Goal: Information Seeking & Learning: Find specific fact

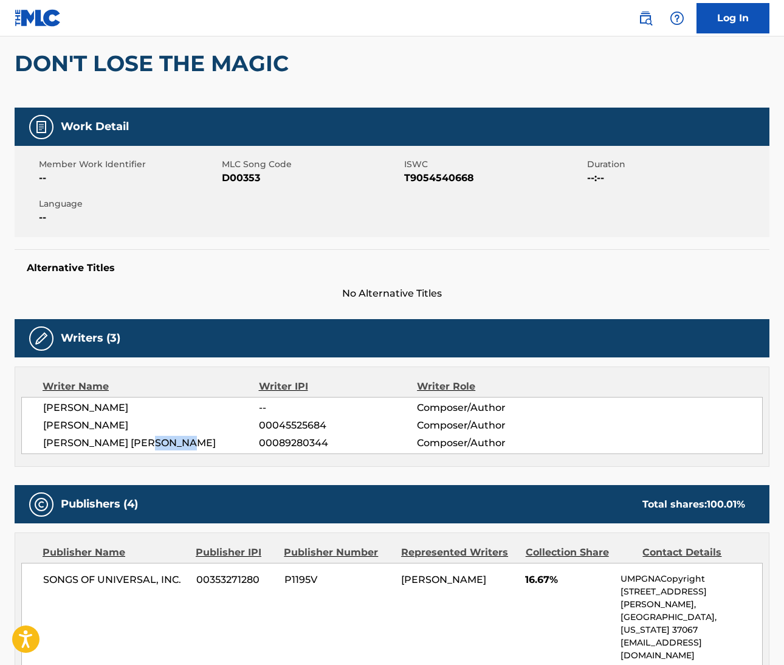
click at [645, 21] on img at bounding box center [645, 18] width 15 height 15
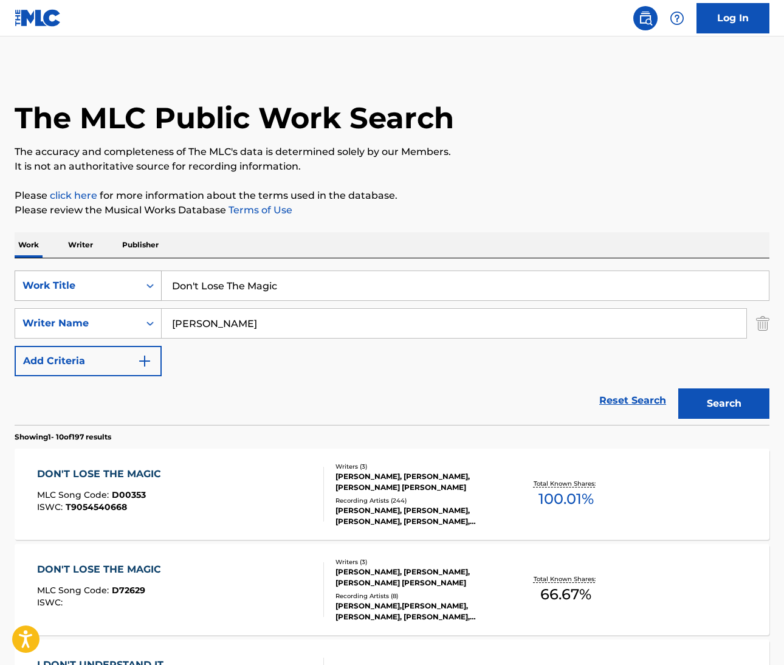
drag, startPoint x: 287, startPoint y: 289, endPoint x: 109, endPoint y: 289, distance: 177.5
click at [109, 289] on div "SearchWithCriteriab7955a7e-c482-4120-9fa4-98bf7ac3533d Work Title Don't Lose Th…" at bounding box center [392, 286] width 755 height 30
click at [258, 286] on input "Boogie Oogie OOgie" at bounding box center [465, 285] width 607 height 29
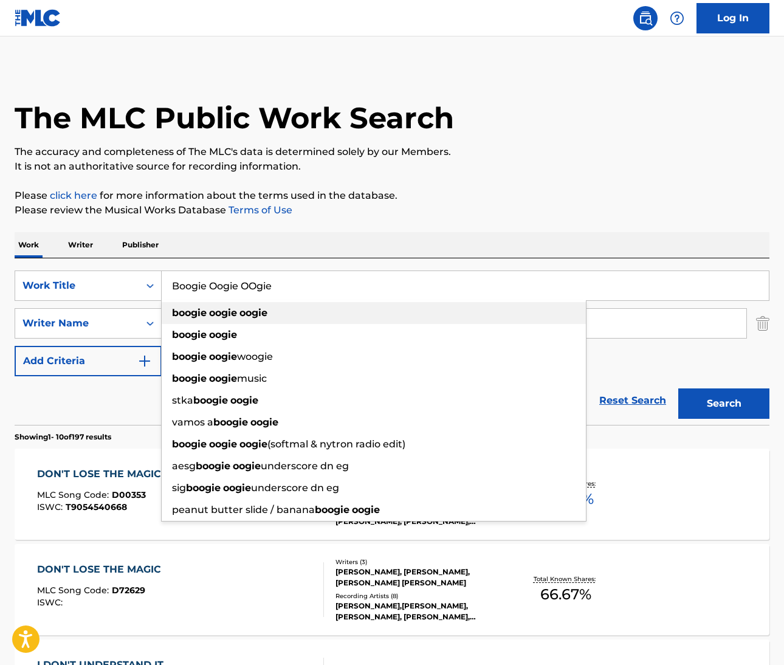
click at [271, 317] on div "boogie oogie oogie" at bounding box center [374, 313] width 424 height 22
type input "boogie oogie oogie"
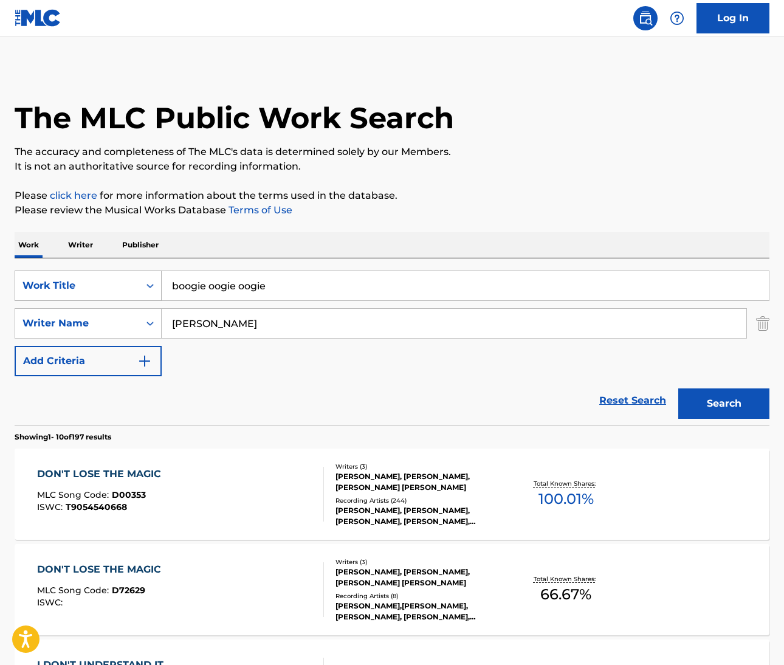
drag, startPoint x: 311, startPoint y: 295, endPoint x: 134, endPoint y: 285, distance: 177.8
click at [134, 285] on div "SearchWithCriteriab7955a7e-c482-4120-9fa4-98bf7ac3533d Work Title boogie oogie …" at bounding box center [392, 286] width 755 height 30
click at [193, 325] on input "Dickens" at bounding box center [454, 323] width 585 height 29
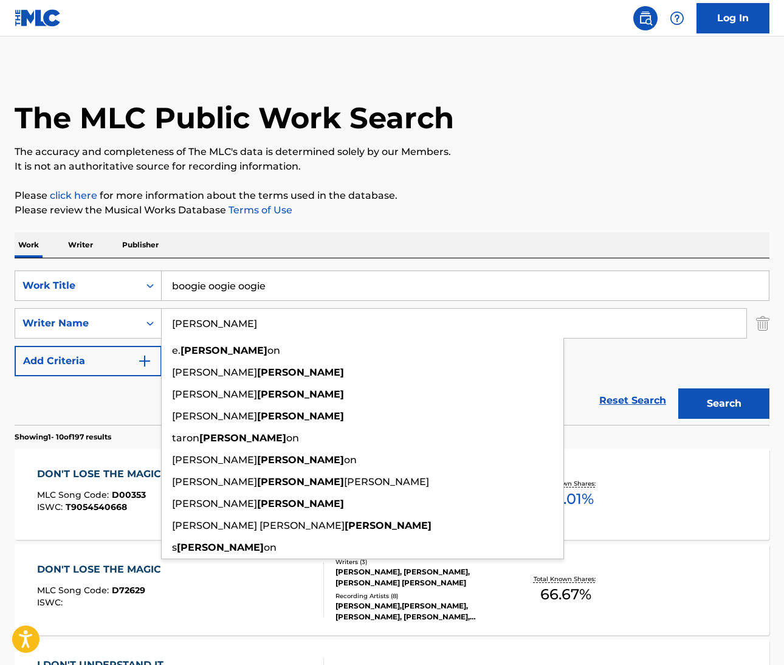
paste input "Kibble"
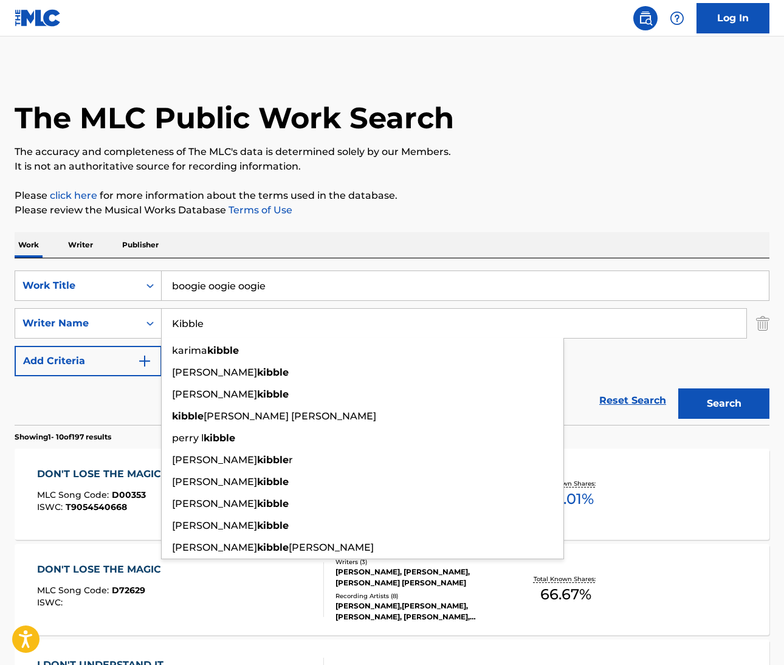
type input "Kibble"
click at [722, 411] on button "Search" at bounding box center [723, 403] width 91 height 30
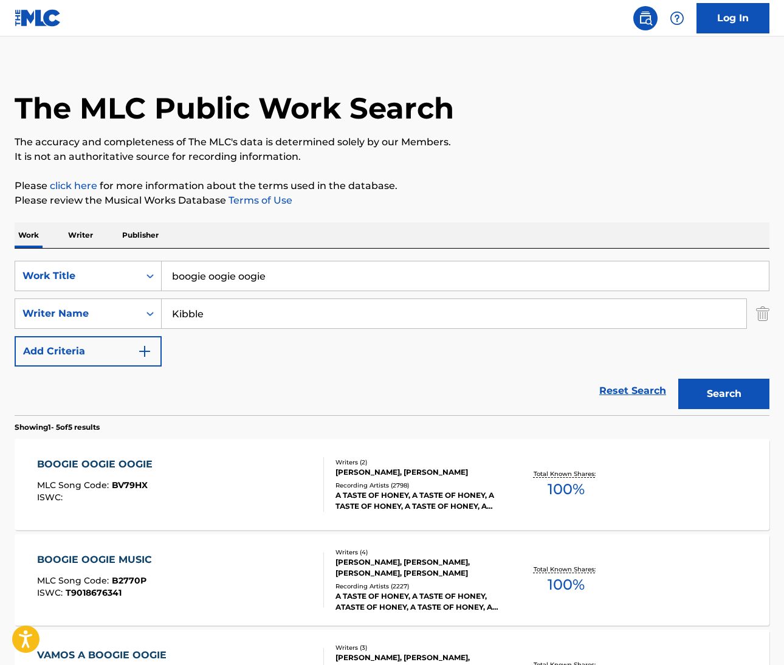
scroll to position [12, 0]
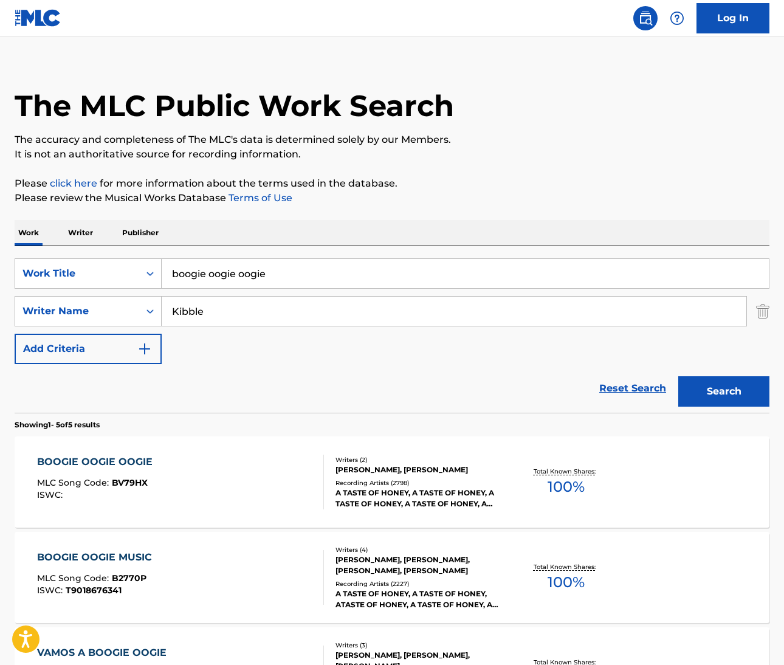
click at [115, 463] on div "BOOGIE OOGIE OOGIE" at bounding box center [98, 462] width 122 height 15
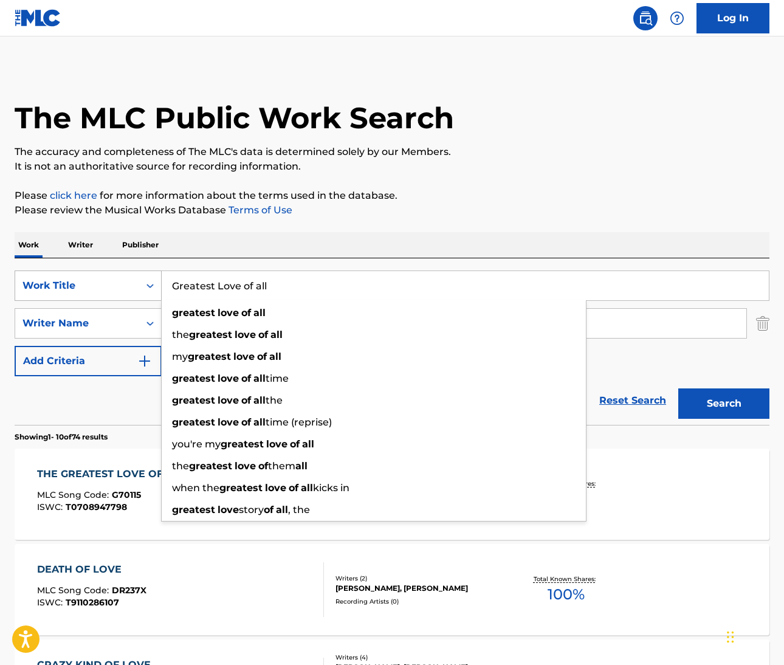
drag, startPoint x: 282, startPoint y: 290, endPoint x: 116, endPoint y: 278, distance: 166.4
click at [116, 278] on div "SearchWithCriteriaf1dcb487-e5a7-4210-a5b1-f8af5fa488e3 Work Title Greatest Love…" at bounding box center [392, 286] width 755 height 30
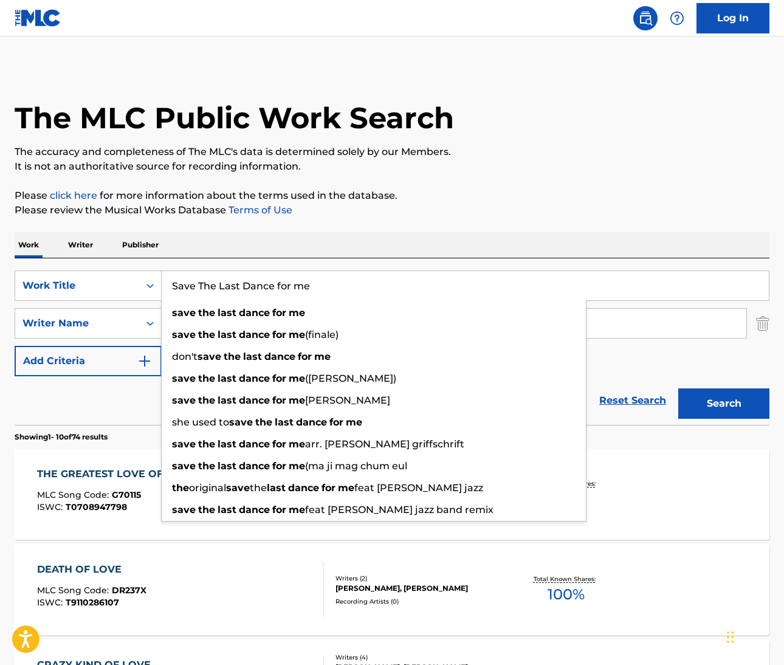
type input "Save The Last Dance for me"
click at [389, 240] on div "Work Writer Publisher" at bounding box center [392, 245] width 755 height 26
drag, startPoint x: 328, startPoint y: 284, endPoint x: 114, endPoint y: 291, distance: 214.7
click at [114, 291] on div "SearchWithCriteriaf1dcb487-e5a7-4210-a5b1-f8af5fa488e3 Work Title Save The Last…" at bounding box center [392, 286] width 755 height 30
click at [88, 421] on div "Reset Search Search" at bounding box center [392, 400] width 755 height 49
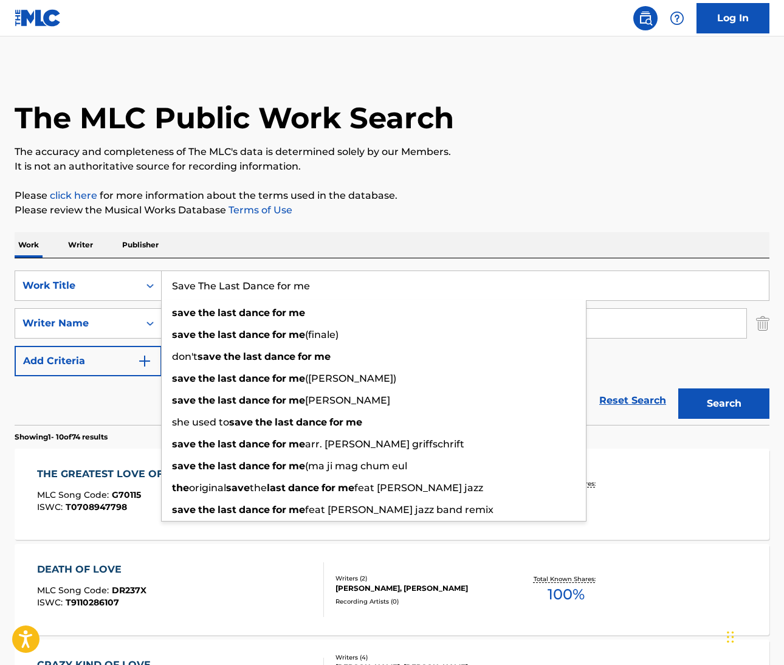
click at [89, 421] on div "Reset Search Search" at bounding box center [392, 400] width 755 height 49
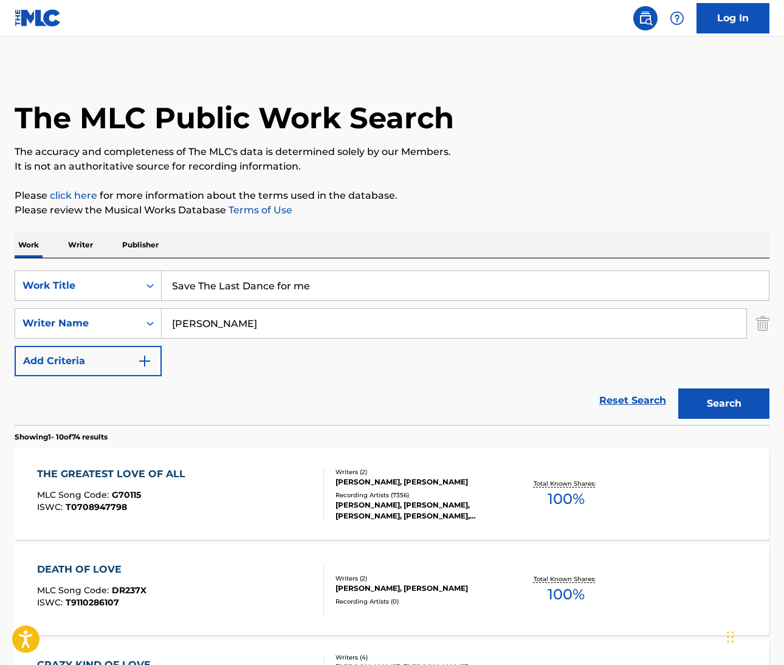
click at [187, 326] on input "Masser" at bounding box center [454, 323] width 585 height 29
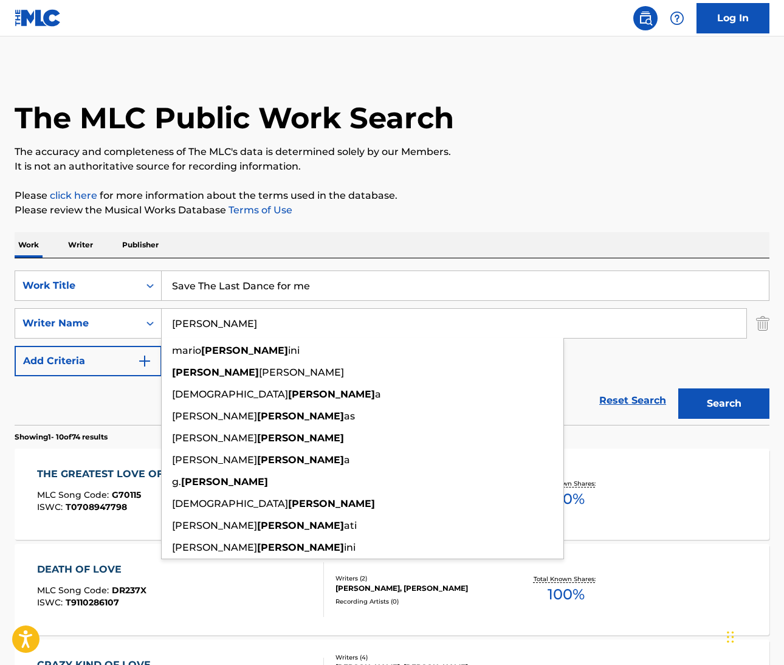
click at [187, 326] on input "Masser" at bounding box center [454, 323] width 585 height 29
paste input "Shuman"
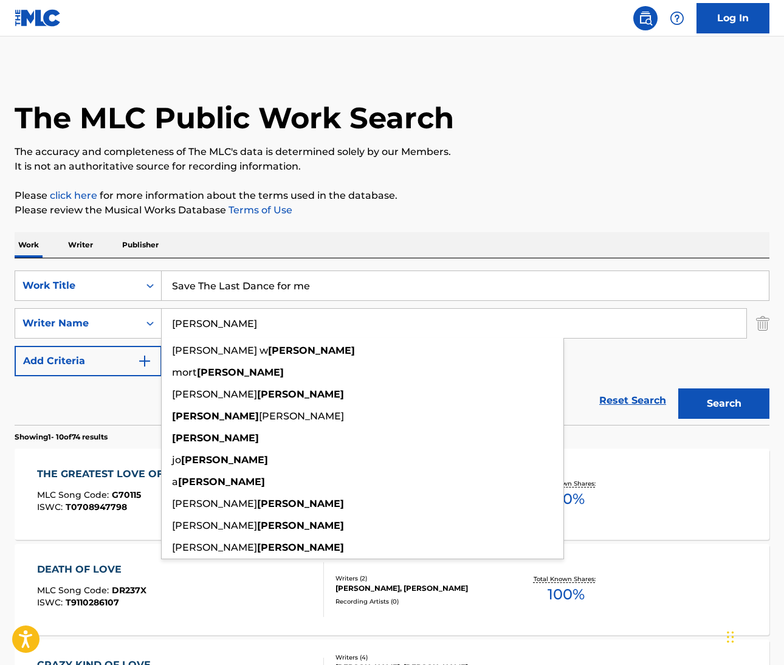
type input "Shuman"
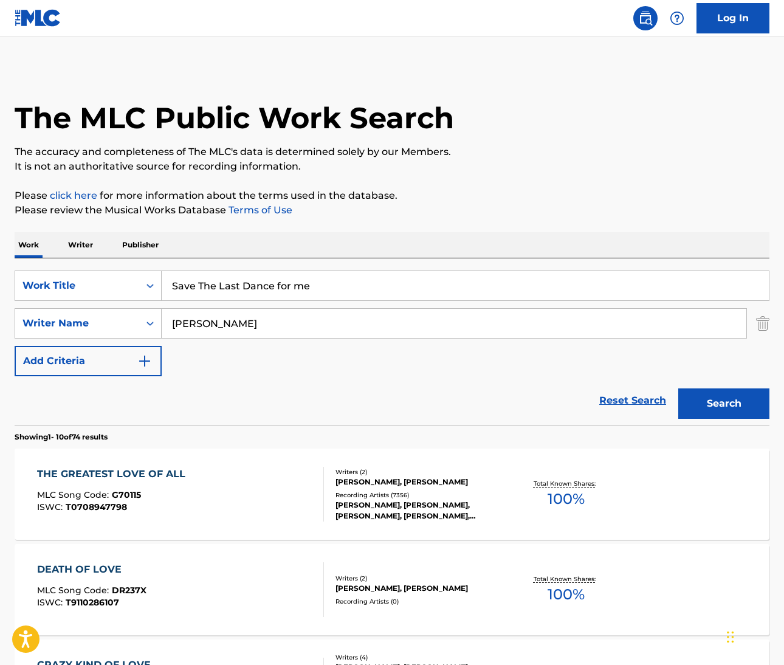
click at [698, 409] on button "Search" at bounding box center [723, 403] width 91 height 30
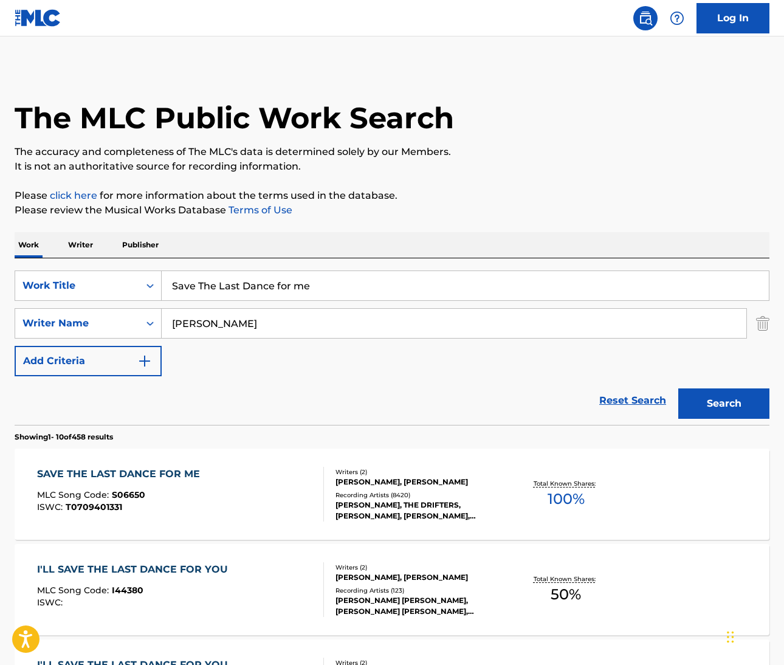
click at [137, 477] on div "SAVE THE LAST DANCE FOR ME" at bounding box center [121, 474] width 169 height 15
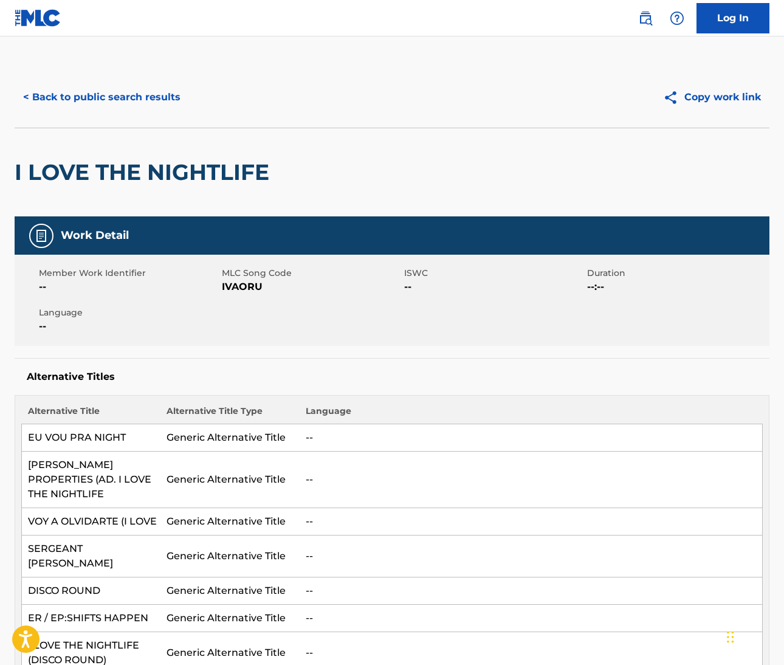
click at [650, 21] on img at bounding box center [645, 18] width 15 height 15
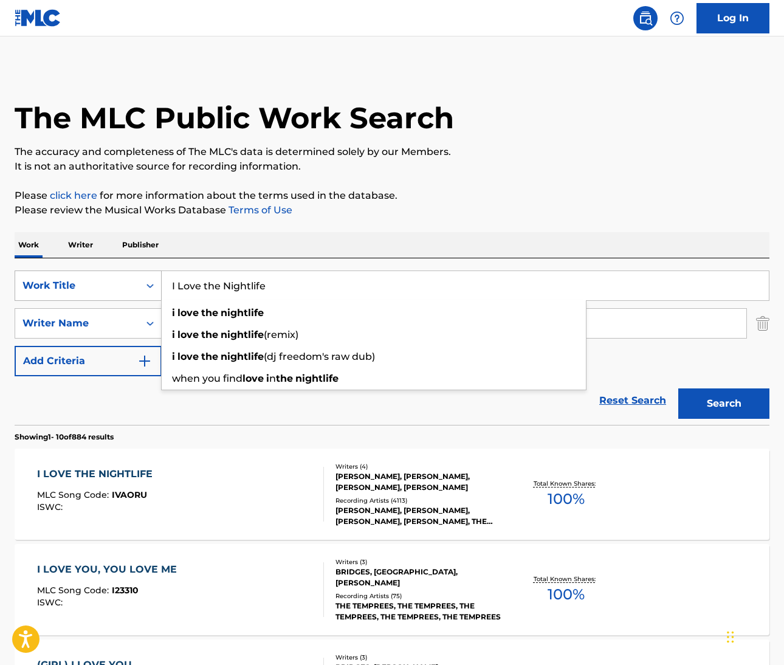
drag, startPoint x: 272, startPoint y: 283, endPoint x: 147, endPoint y: 276, distance: 125.4
click at [147, 276] on div "SearchWithCriteriacdfdfd78-0a15-4e99-990c-bf7edbeb277b Work Title I Love the Ni…" at bounding box center [392, 286] width 755 height 30
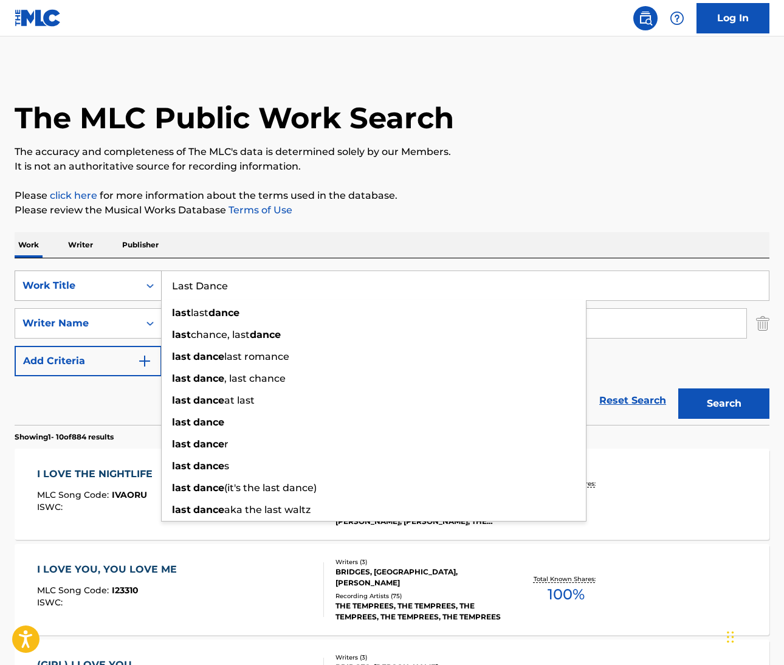
type input "Last Dance"
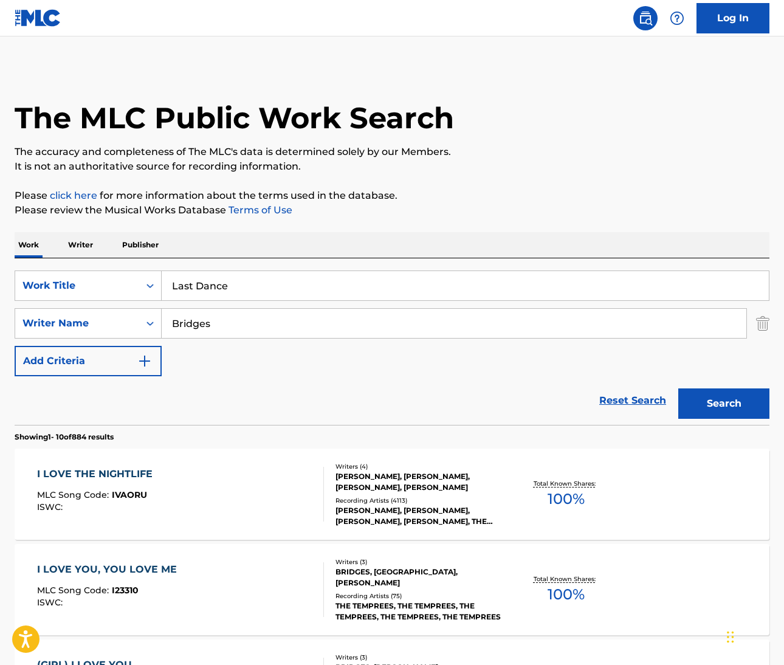
click at [203, 325] on input "Bridges" at bounding box center [454, 323] width 585 height 29
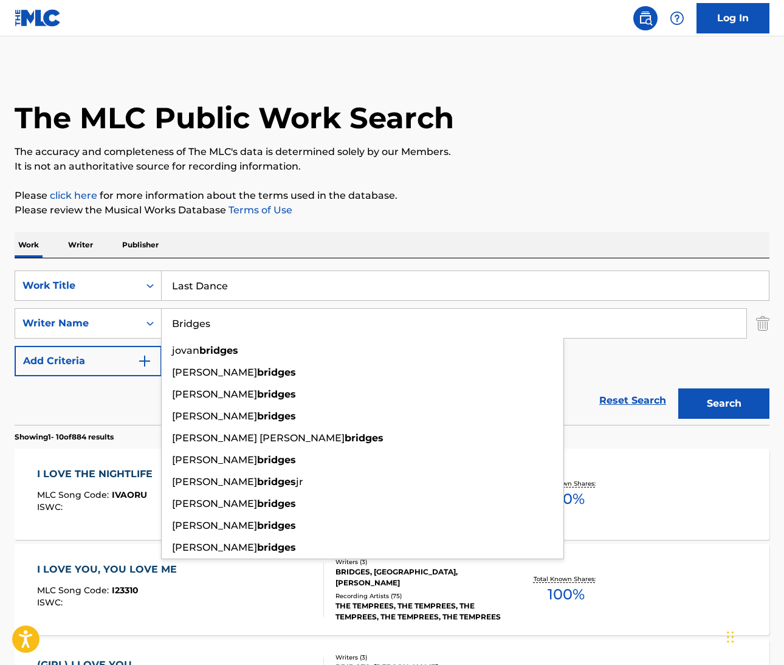
click at [202, 325] on input "Bridges" at bounding box center [454, 323] width 585 height 29
click at [203, 325] on input "Bridges" at bounding box center [454, 323] width 585 height 29
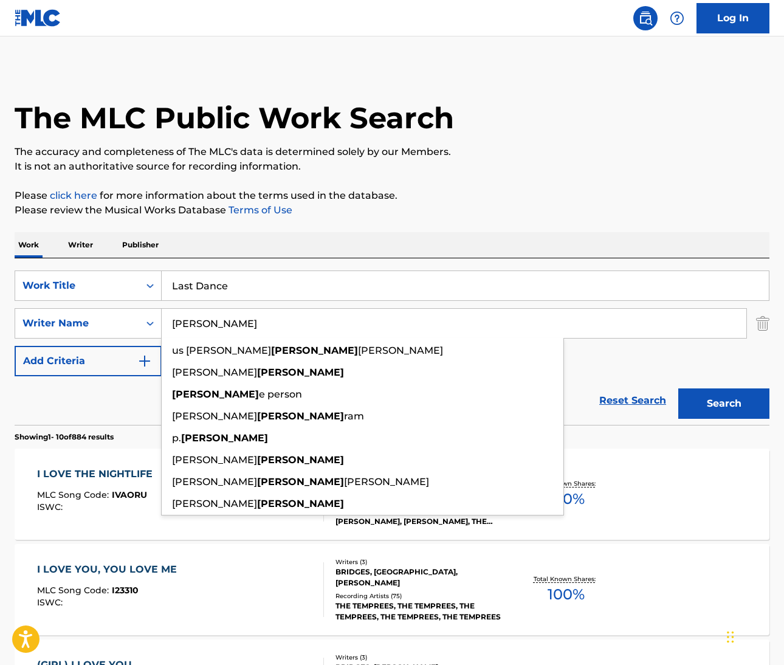
type input "Jabara"
click at [724, 404] on button "Search" at bounding box center [723, 403] width 91 height 30
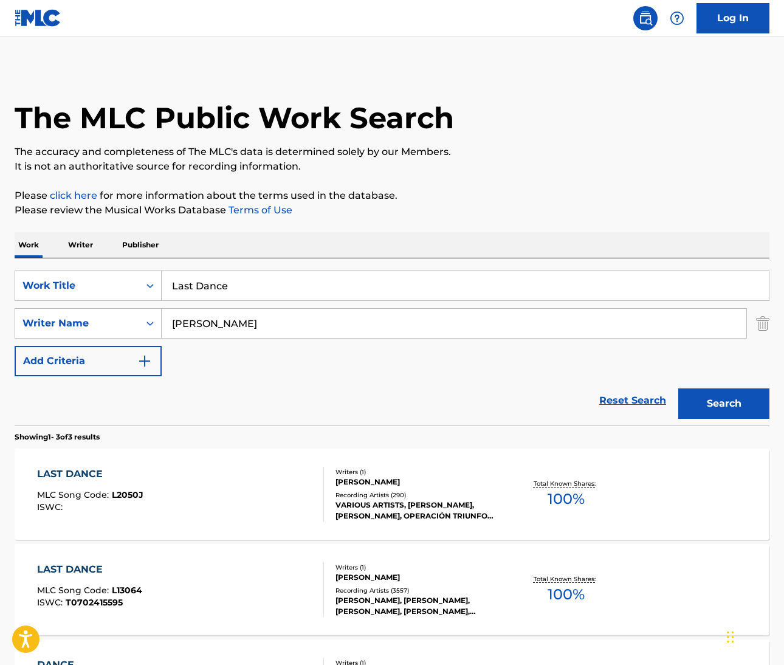
click at [63, 467] on div "LAST DANCE" at bounding box center [90, 474] width 106 height 15
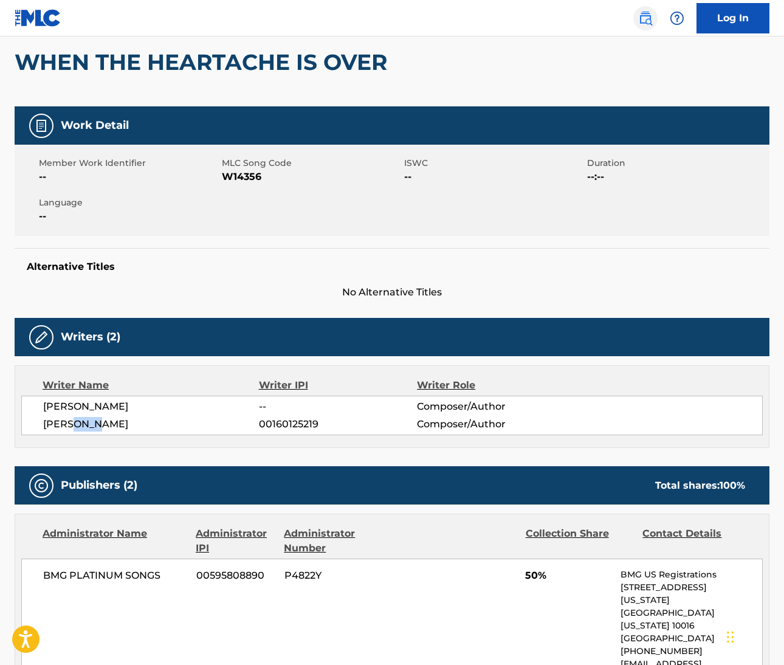
click at [650, 16] on img at bounding box center [645, 18] width 15 height 15
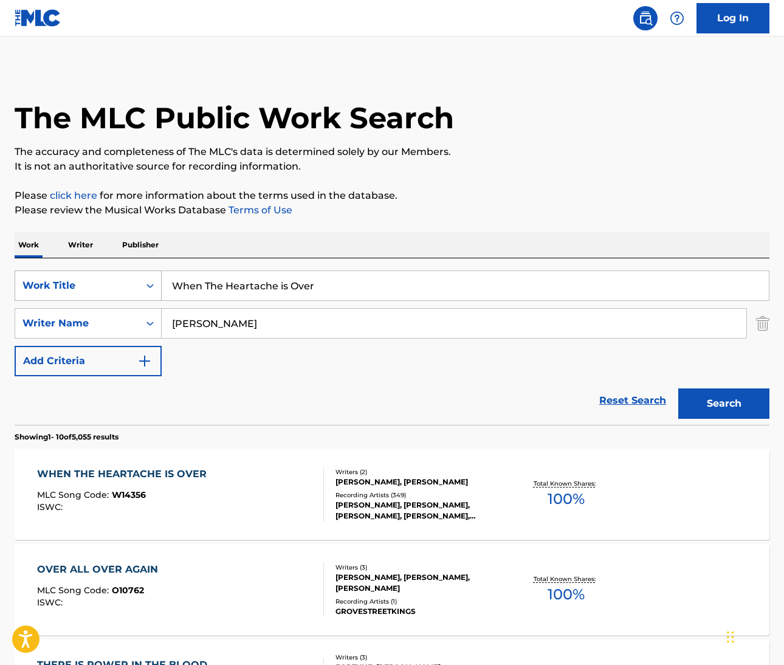
drag, startPoint x: 347, startPoint y: 286, endPoint x: 160, endPoint y: 286, distance: 187.2
click at [160, 286] on div "SearchWithCriteria6dcba8b2-c2fb-42cc-a8f0-95aee1dfb893 Work Title When The Hear…" at bounding box center [392, 286] width 755 height 30
type input "The lady in red"
click at [174, 320] on input "Reid" at bounding box center [454, 323] width 585 height 29
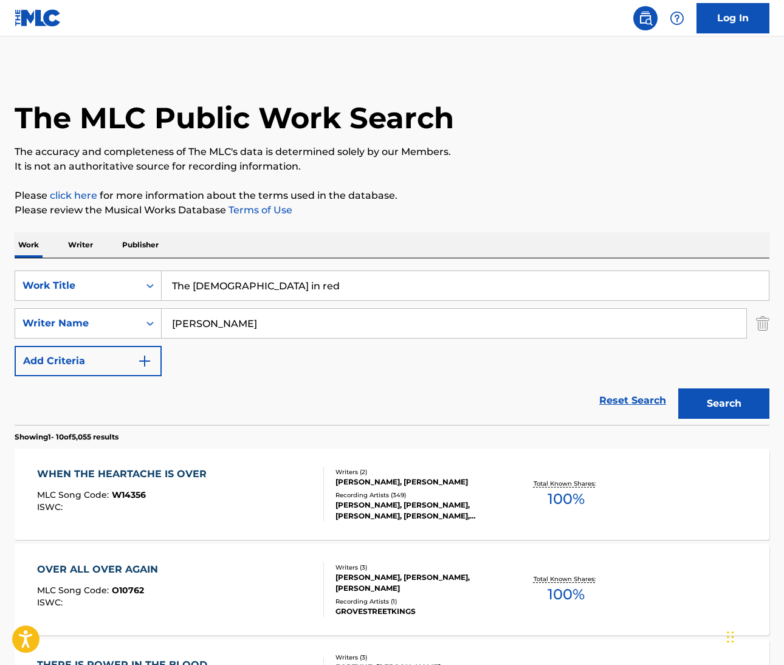
paste input "de Burgh"
type input "de Burgh"
click at [738, 408] on button "Search" at bounding box center [723, 403] width 91 height 30
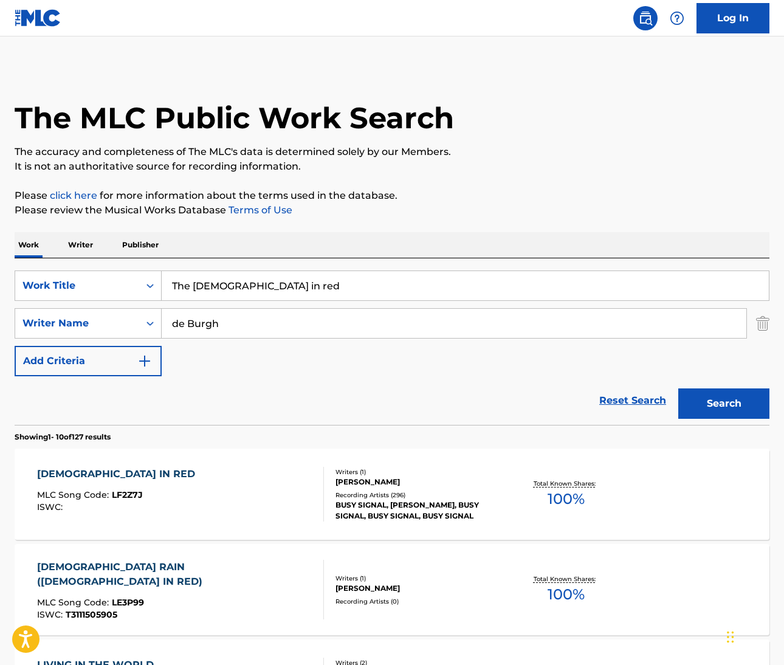
click at [75, 475] on div "LADY IN RED" at bounding box center [119, 474] width 164 height 15
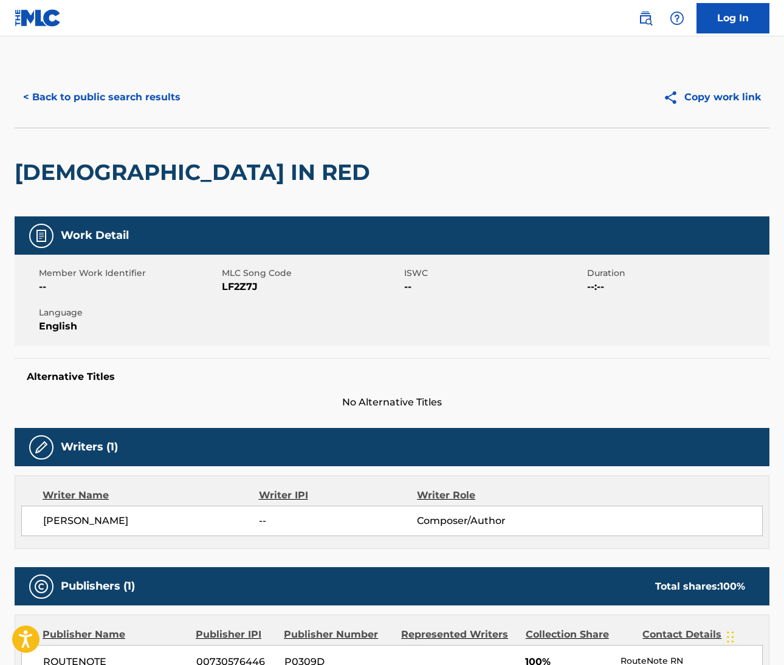
click at [46, 519] on span "CHRIS DE BURGH" at bounding box center [151, 521] width 216 height 15
click at [45, 519] on span "CHRIS DE BURGH" at bounding box center [151, 521] width 216 height 15
copy span "CHRIS"
drag, startPoint x: 77, startPoint y: 520, endPoint x: 142, endPoint y: 526, distance: 65.9
click at [135, 527] on span "CHRIS DE BURGH" at bounding box center [151, 521] width 216 height 15
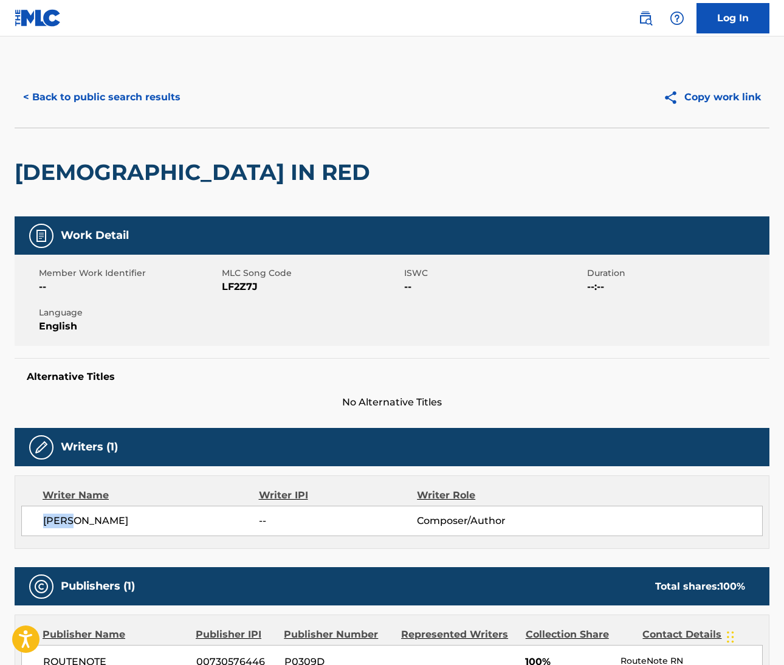
copy span "DE BURGH"
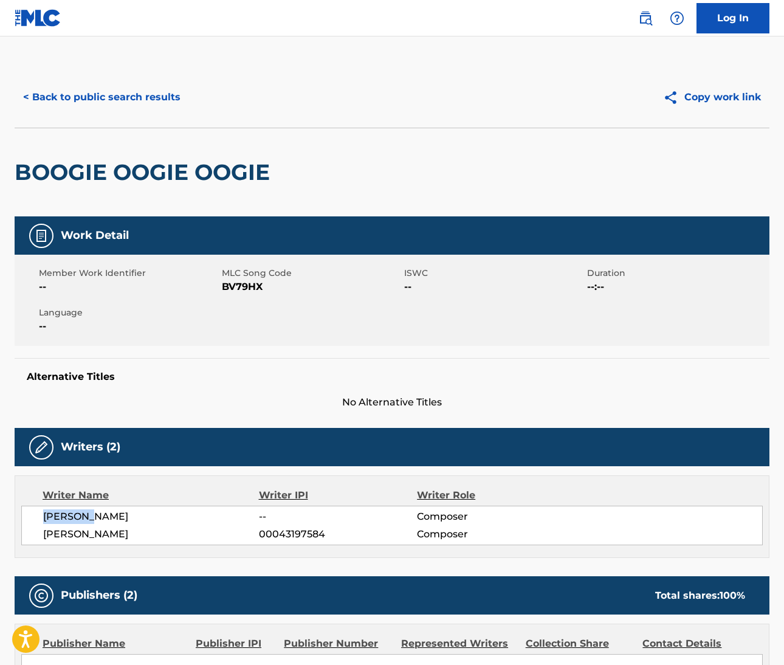
drag, startPoint x: 44, startPoint y: 516, endPoint x: 87, endPoint y: 522, distance: 42.9
click at [87, 522] on span "[PERSON_NAME]" at bounding box center [151, 516] width 216 height 15
copy span "[PERSON_NAME]"
click at [110, 515] on span "[PERSON_NAME]" at bounding box center [151, 516] width 216 height 15
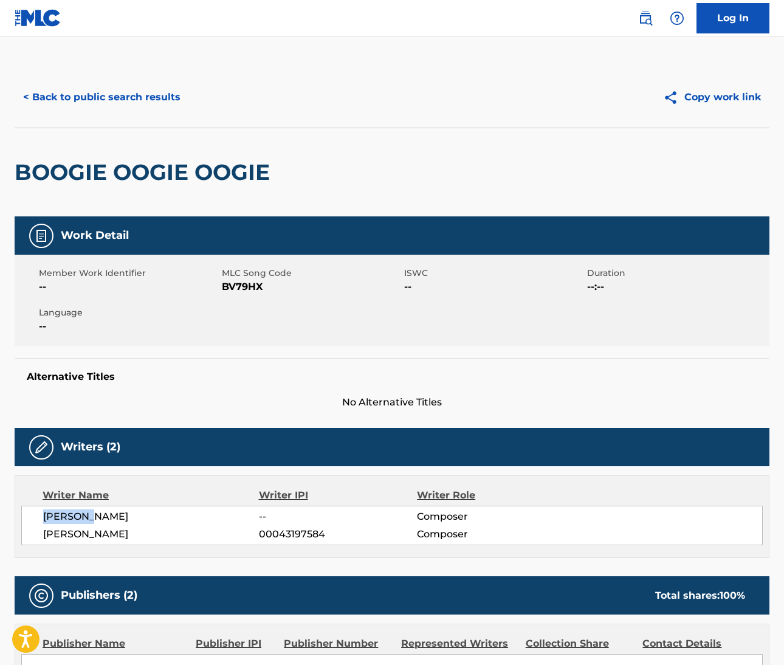
copy span "KIBBLE"
drag, startPoint x: 44, startPoint y: 530, endPoint x: 113, endPoint y: 536, distance: 68.9
click at [113, 536] on span "[PERSON_NAME]" at bounding box center [151, 534] width 216 height 15
copy span "[PERSON_NAME] [PERSON_NAME]"
click at [142, 542] on div "[PERSON_NAME] -- Composer [PERSON_NAME] 00043197584 Composer" at bounding box center [392, 526] width 742 height 40
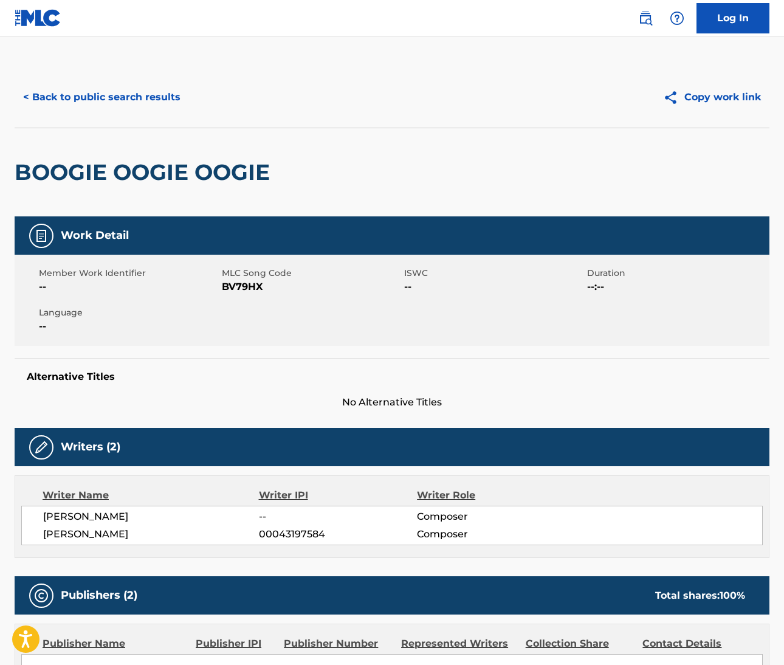
click at [142, 542] on div "[PERSON_NAME] -- Composer [PERSON_NAME] 00043197584 Composer" at bounding box center [392, 526] width 742 height 40
click at [141, 537] on span "[PERSON_NAME]" at bounding box center [151, 534] width 216 height 15
copy span "[PERSON_NAME]"
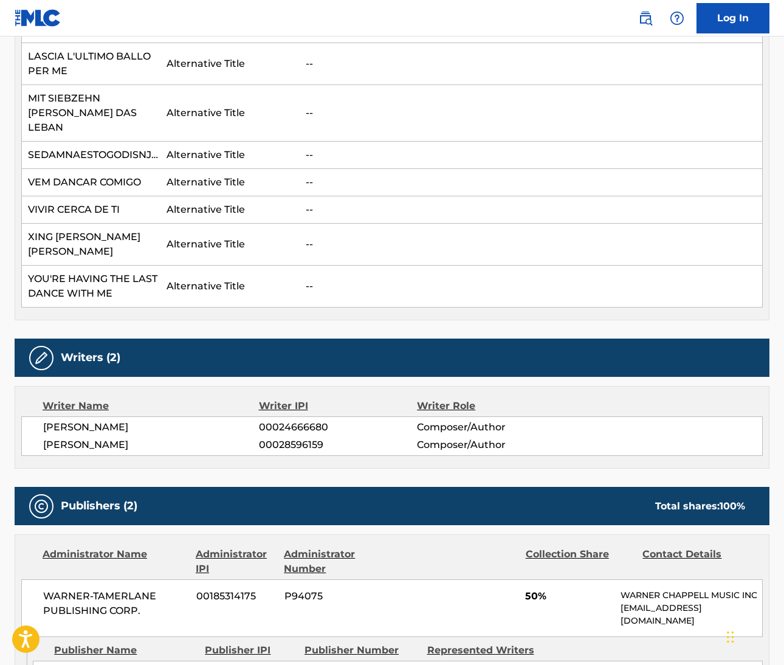
scroll to position [1095, 0]
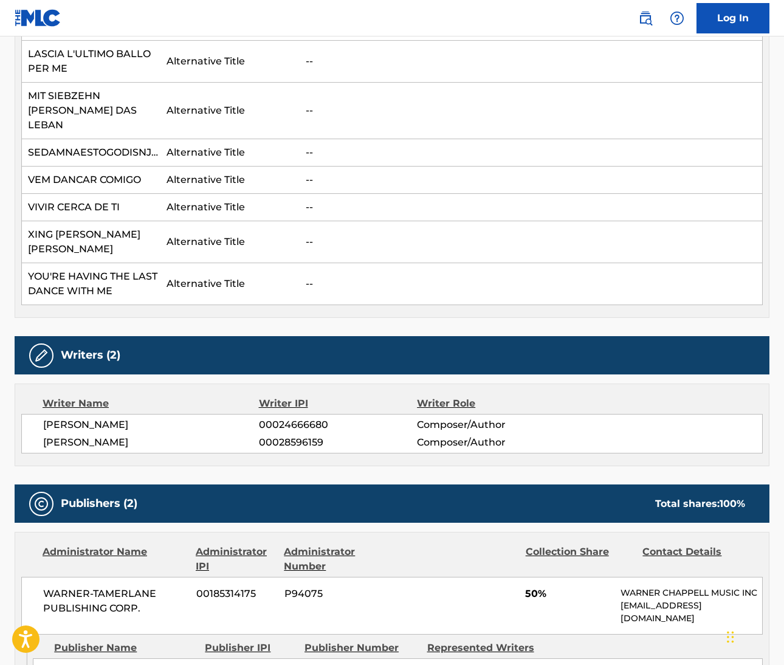
click at [59, 418] on span "[PERSON_NAME]" at bounding box center [151, 425] width 216 height 15
click at [97, 418] on span "[PERSON_NAME]" at bounding box center [151, 425] width 216 height 15
click at [56, 435] on span "[PERSON_NAME]" at bounding box center [151, 442] width 216 height 15
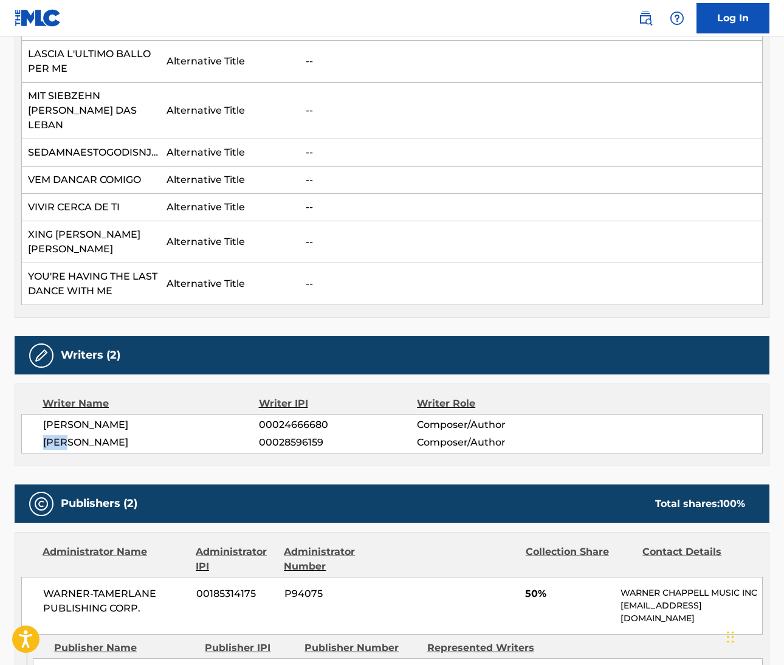
click at [56, 435] on span "[PERSON_NAME]" at bounding box center [151, 442] width 216 height 15
click at [91, 435] on span "[PERSON_NAME]" at bounding box center [151, 442] width 216 height 15
drag, startPoint x: 775, startPoint y: 294, endPoint x: 91, endPoint y: 429, distance: 697.5
click at [91, 435] on span "[PERSON_NAME]" at bounding box center [151, 442] width 216 height 15
click at [442, 2] on nav "Log In" at bounding box center [392, 18] width 784 height 36
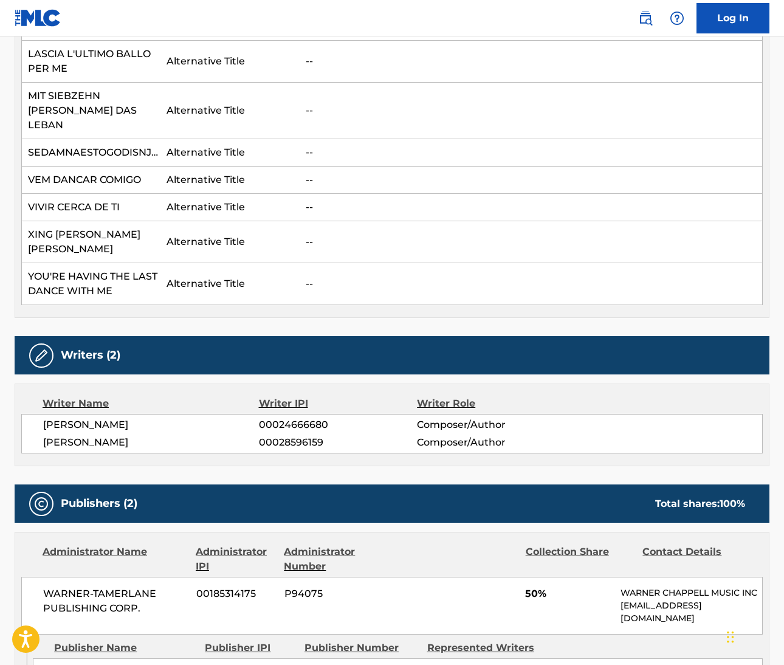
scroll to position [1094, 0]
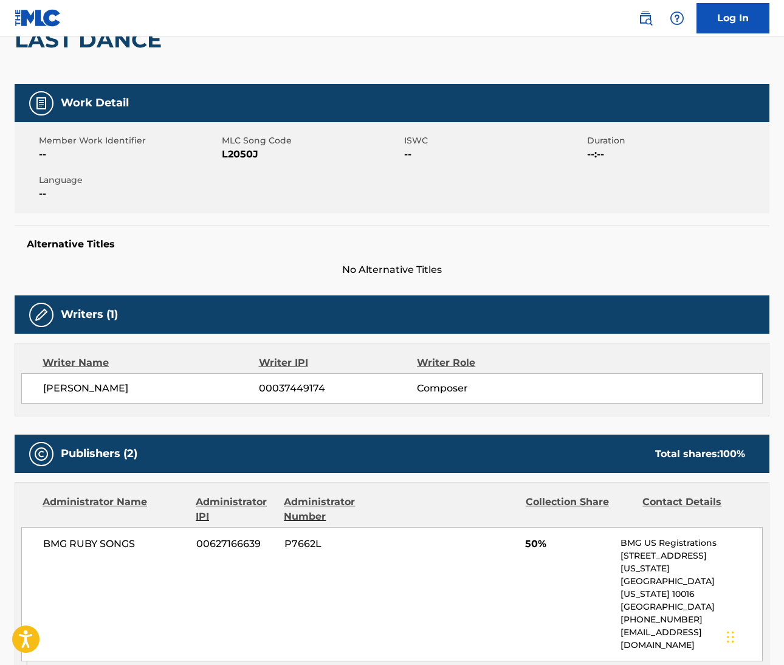
scroll to position [185, 0]
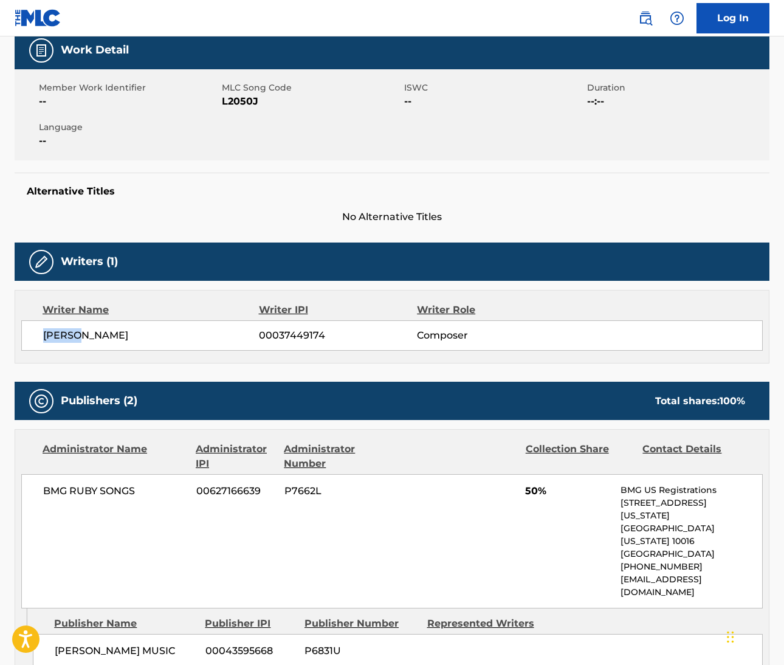
drag, startPoint x: 46, startPoint y: 333, endPoint x: 78, endPoint y: 340, distance: 33.0
click at [78, 340] on span "[PERSON_NAME]" at bounding box center [151, 335] width 216 height 15
click at [100, 333] on span "[PERSON_NAME]" at bounding box center [151, 335] width 216 height 15
